Goal: Navigation & Orientation: Find specific page/section

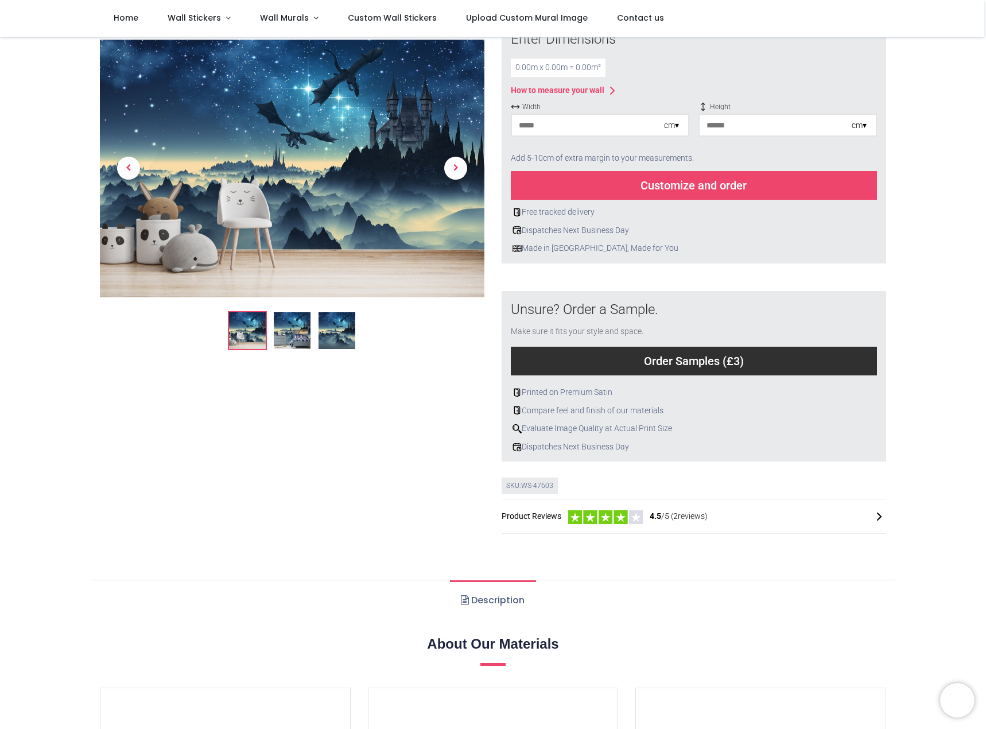
scroll to position [229, 0]
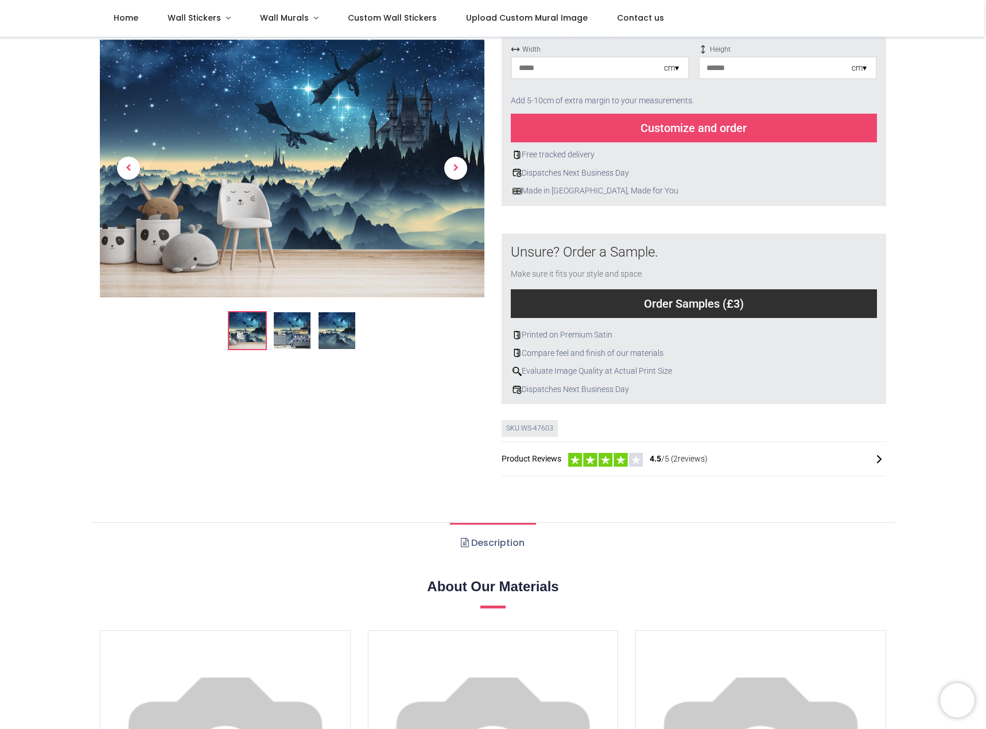
click at [856, 456] on div at bounding box center [800, 459] width 172 height 14
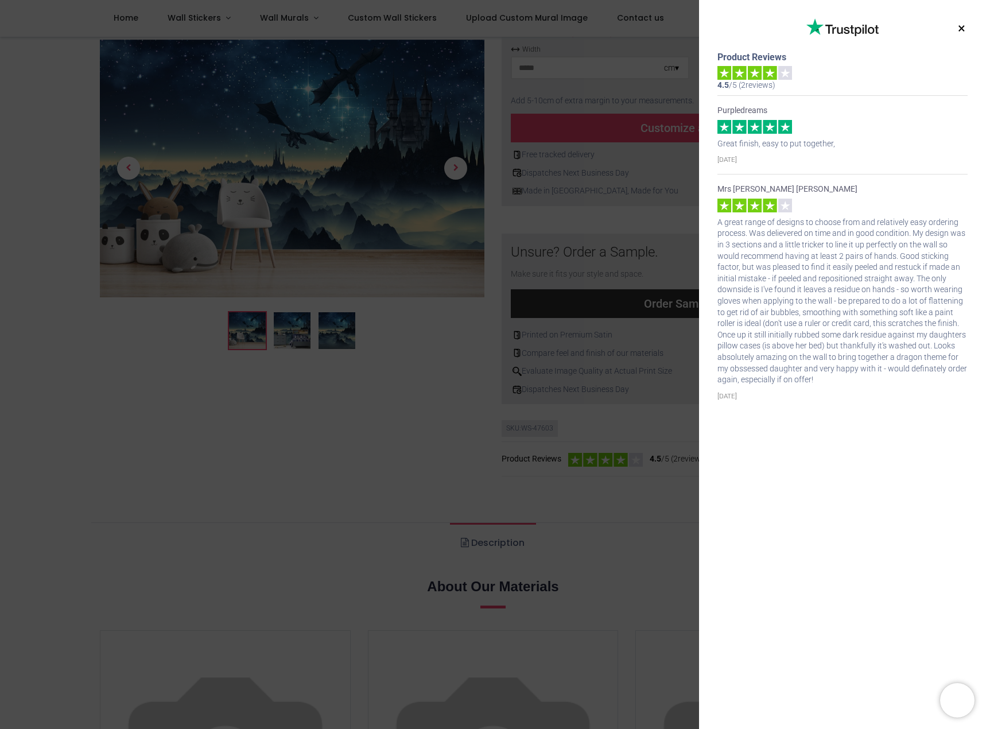
click at [960, 27] on button "×" at bounding box center [961, 28] width 14 height 21
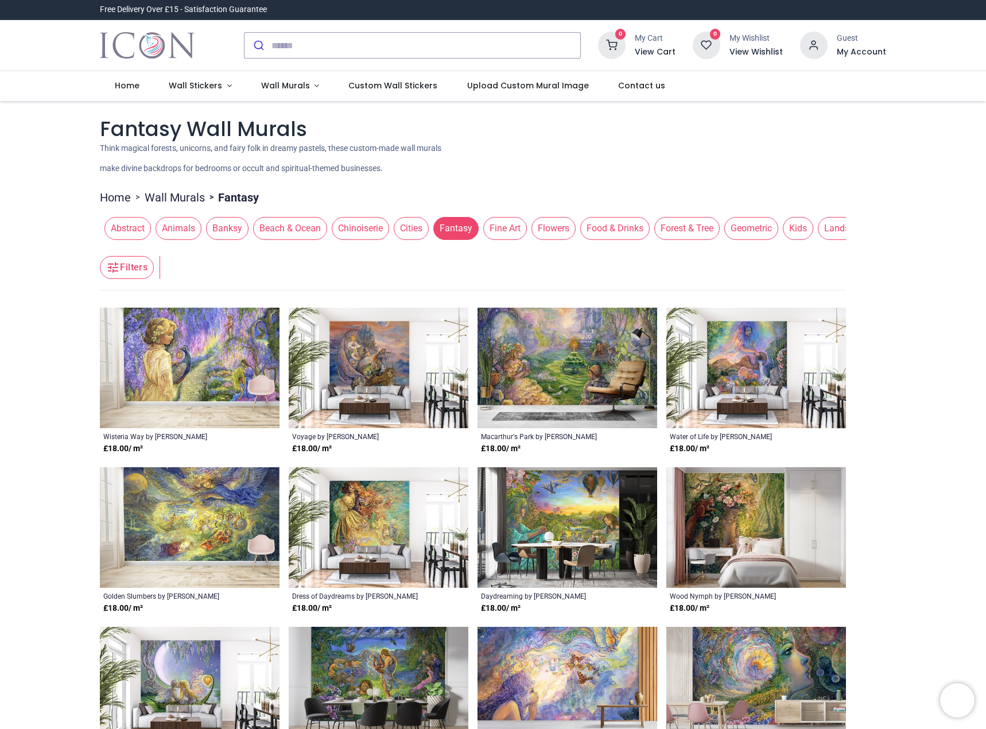
click at [799, 230] on span "Kids" at bounding box center [798, 228] width 30 height 23
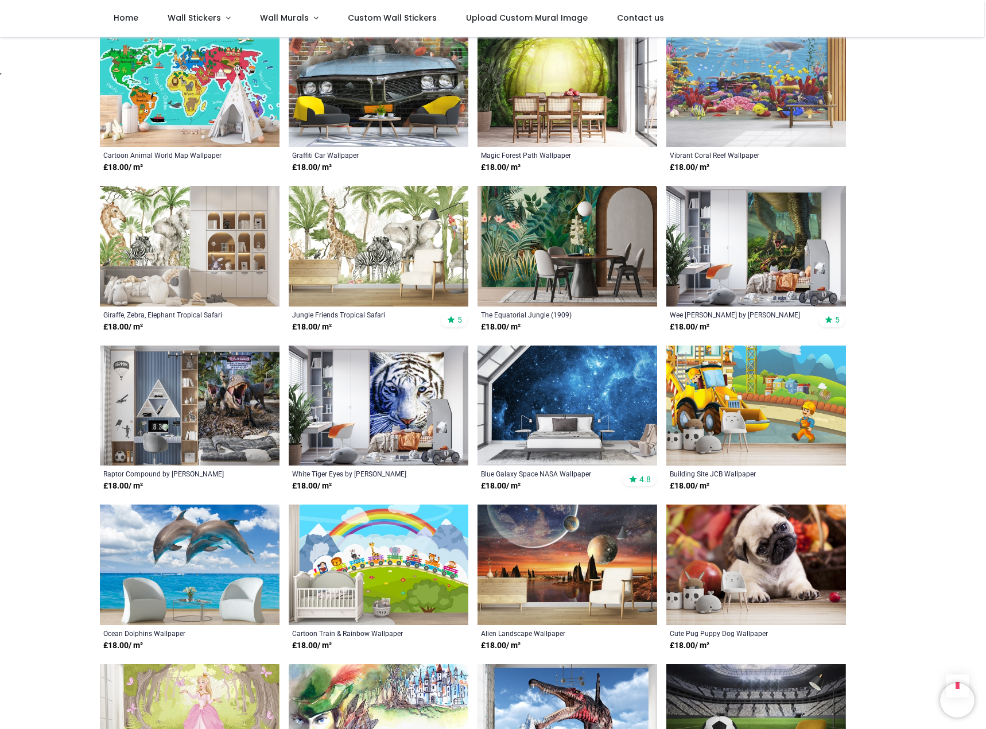
scroll to position [1721, 0]
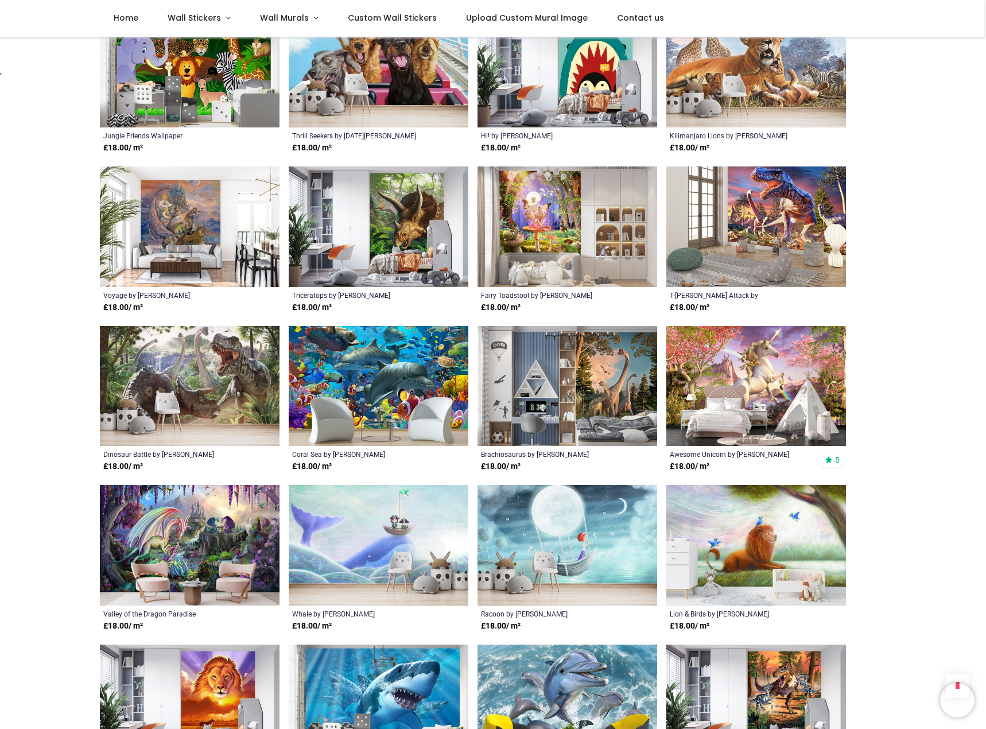
scroll to position [2524, 0]
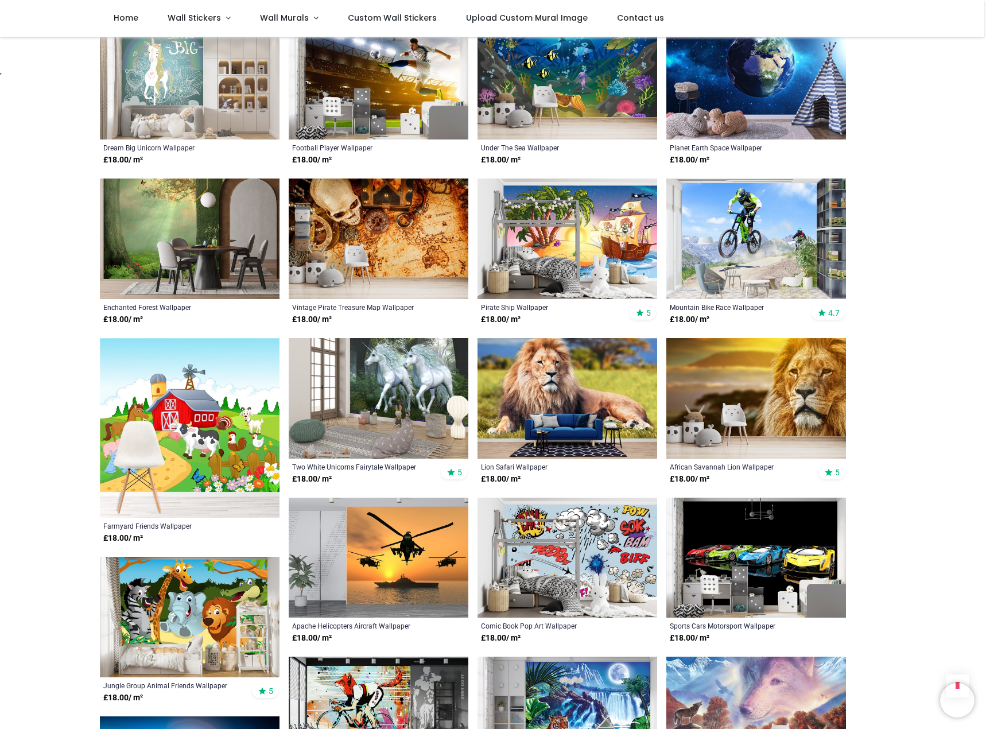
scroll to position [4016, 0]
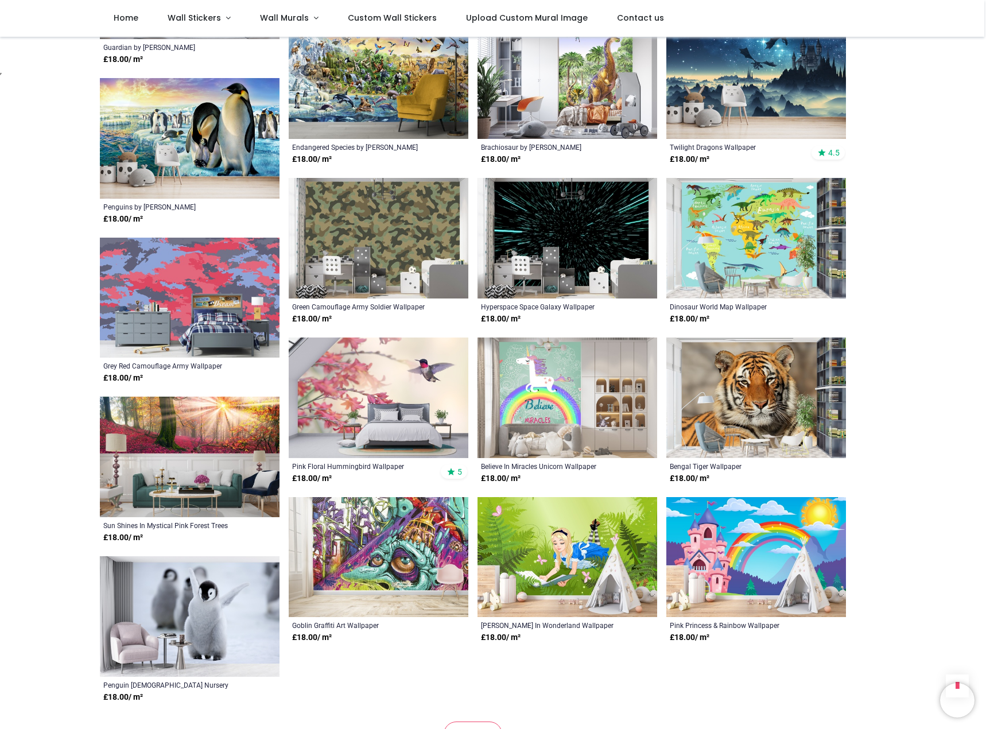
scroll to position [5335, 0]
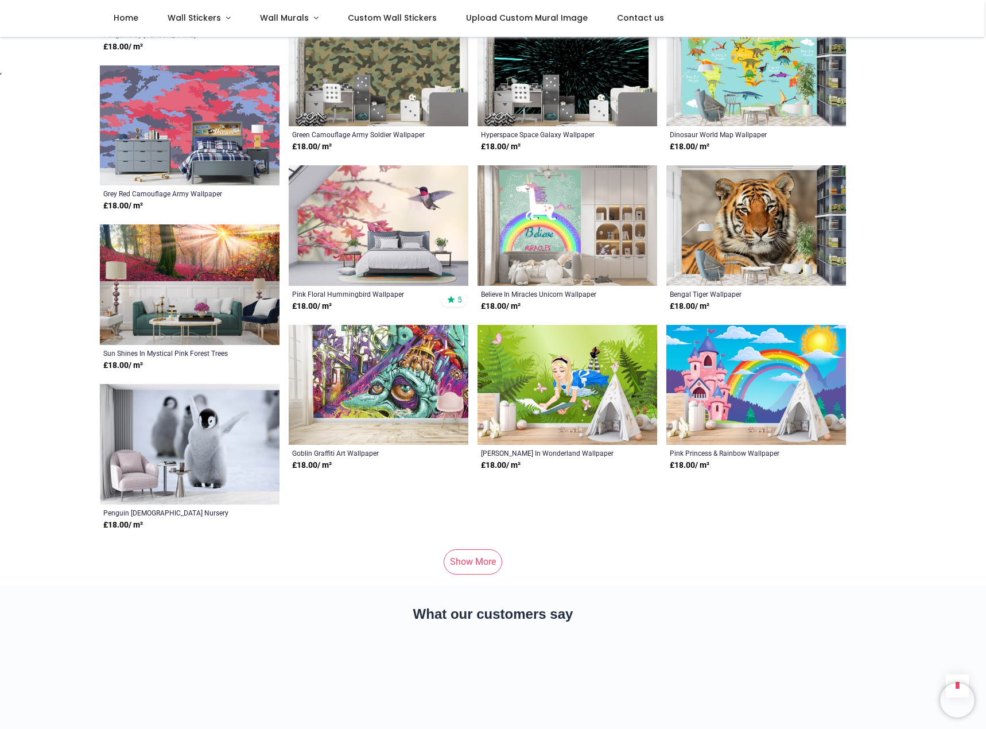
click at [459, 549] on link "Show More" at bounding box center [472, 561] width 59 height 25
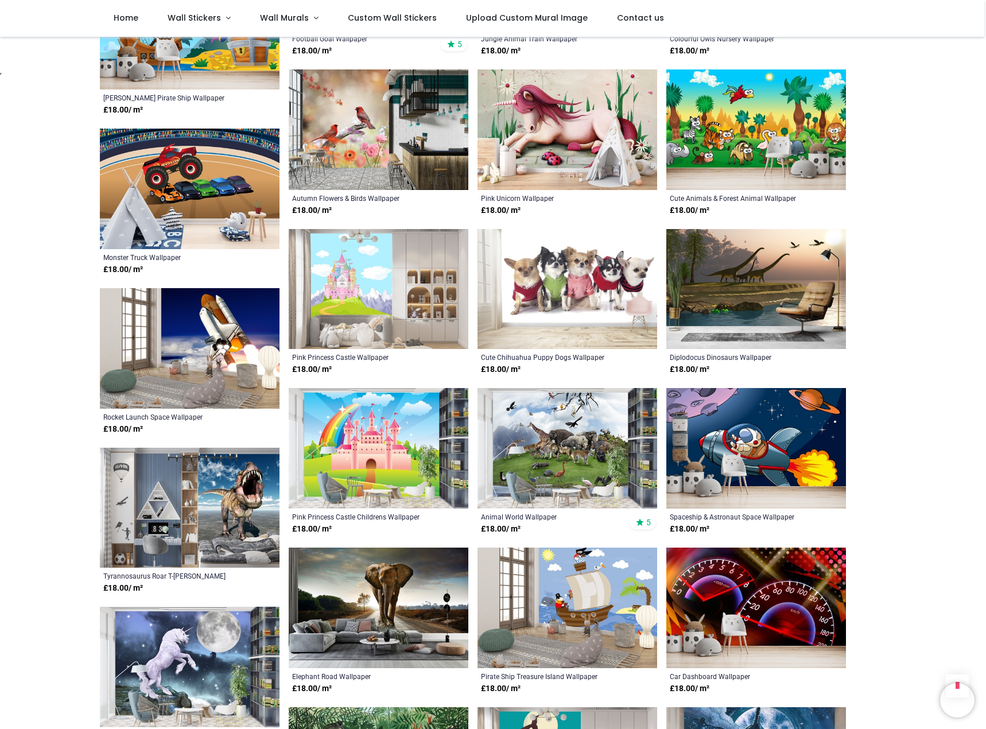
scroll to position [6253, 0]
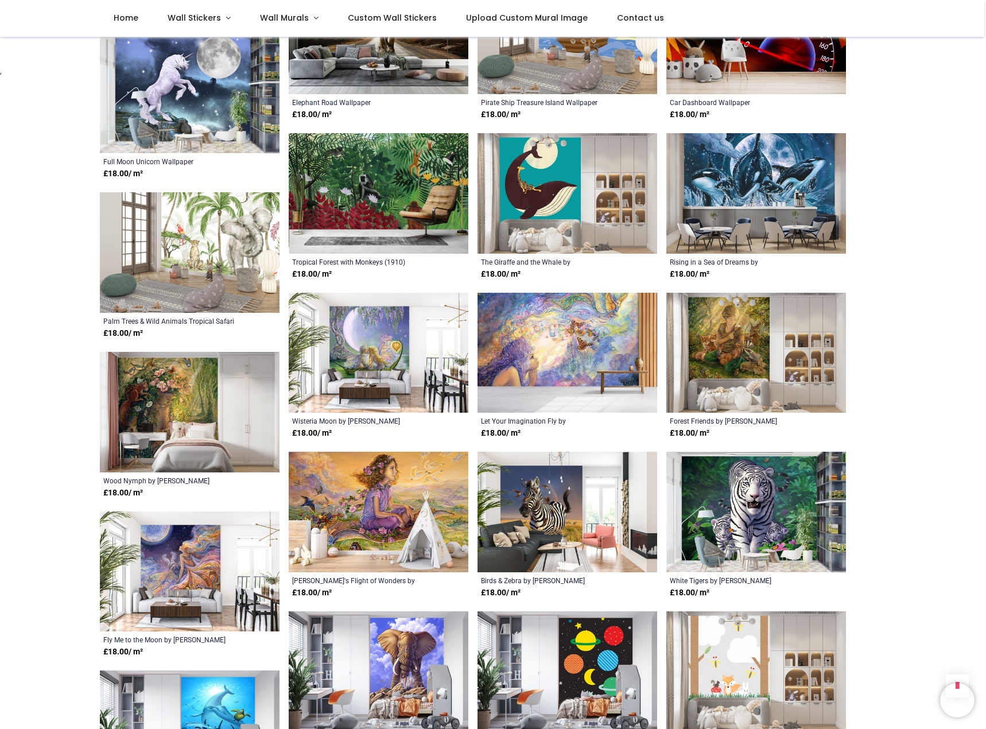
scroll to position [6712, 0]
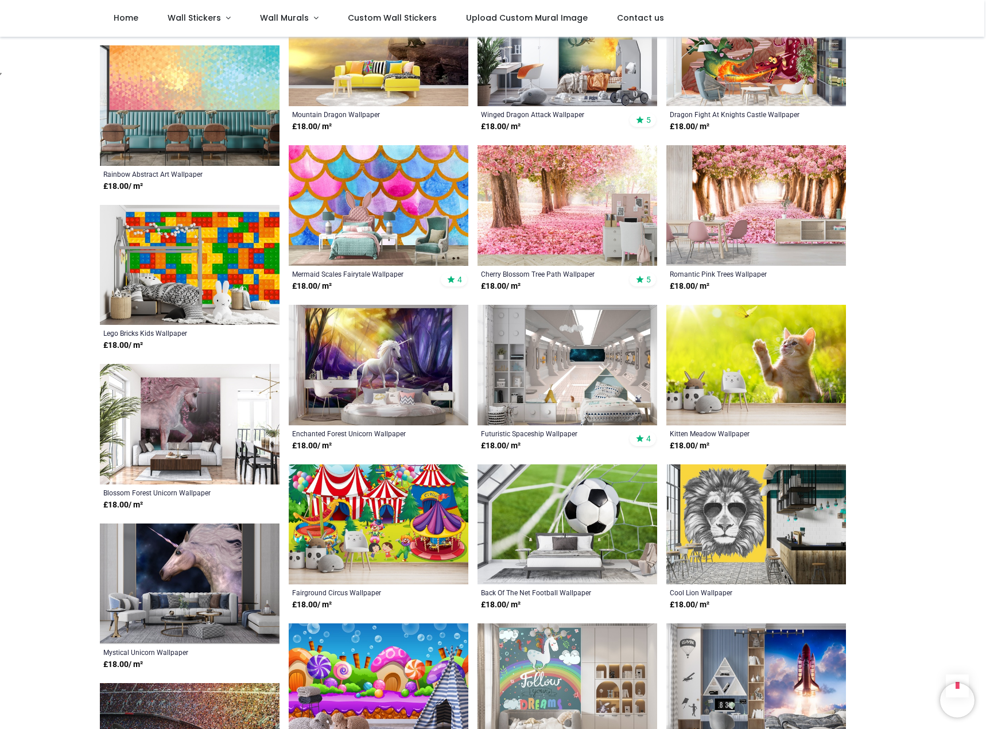
scroll to position [8032, 0]
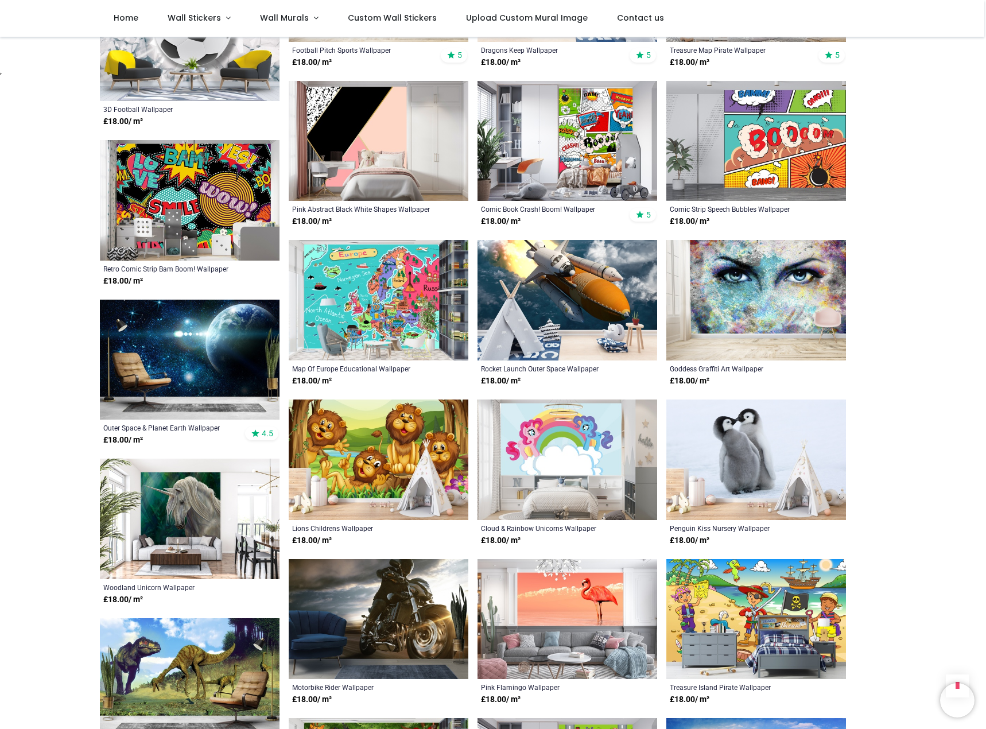
scroll to position [10499, 0]
